Goal: Task Accomplishment & Management: Use online tool/utility

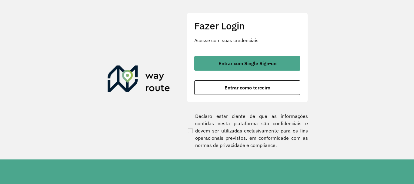
click at [231, 65] on span "Entrar com Single Sign-on" at bounding box center [247, 63] width 58 height 5
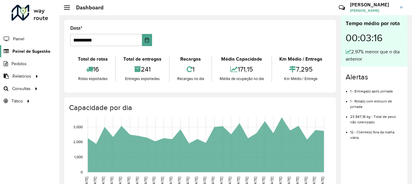
click at [36, 50] on span "Painel de Sugestão" at bounding box center [31, 51] width 38 height 6
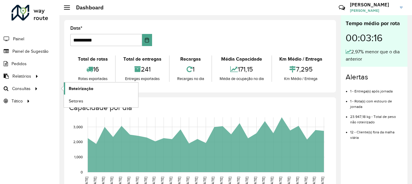
click at [80, 88] on span "Roteirização" at bounding box center [81, 88] width 25 height 6
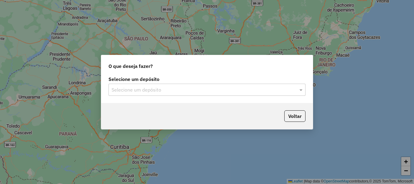
click at [162, 90] on input "text" at bounding box center [200, 89] width 179 height 7
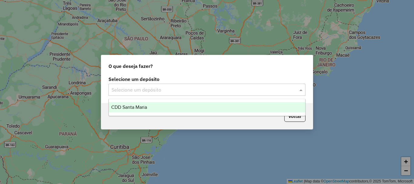
click at [159, 108] on div "CDD Santa Maria" at bounding box center [207, 107] width 196 height 10
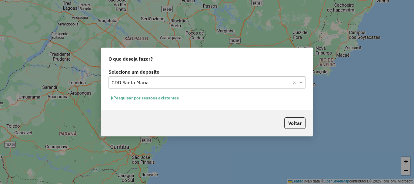
click at [164, 99] on button "Pesquisar por sessões existentes" at bounding box center [144, 97] width 73 height 9
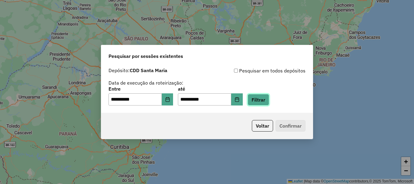
click at [269, 102] on button "Filtrar" at bounding box center [258, 100] width 22 height 12
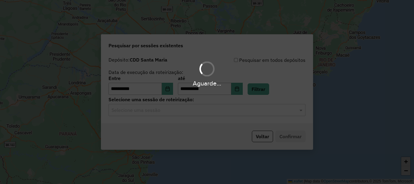
click at [199, 111] on hb-app "**********" at bounding box center [207, 92] width 414 height 184
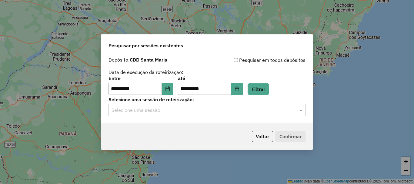
click at [176, 116] on div "Selecione uma sessão" at bounding box center [206, 110] width 197 height 12
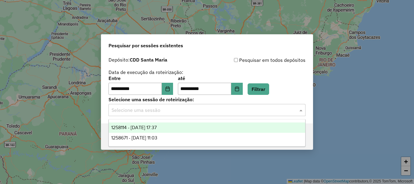
click at [157, 125] on span "1258114 - 03/09/2025 17:37" at bounding box center [133, 127] width 45 height 5
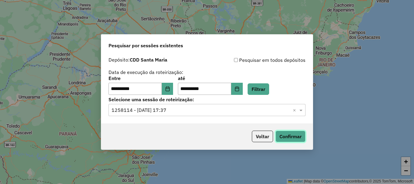
click at [287, 134] on button "Confirmar" at bounding box center [290, 137] width 30 height 12
click at [161, 85] on input "**********" at bounding box center [134, 89] width 53 height 12
click at [166, 88] on button "Choose Date" at bounding box center [168, 89] width 12 height 12
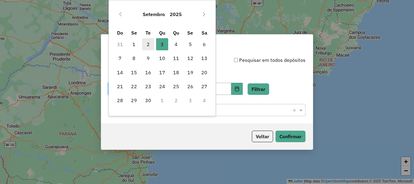
click at [149, 45] on span "2" at bounding box center [148, 44] width 12 height 12
type input "**********"
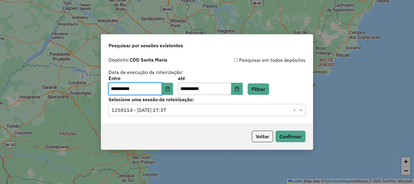
click at [149, 45] on span "Pesquisar por sessões existentes" at bounding box center [145, 45] width 75 height 7
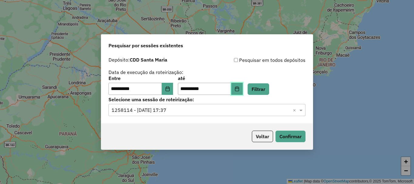
click at [239, 88] on icon "Choose Date" at bounding box center [237, 88] width 4 height 5
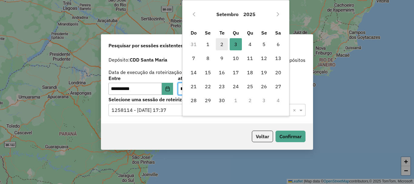
click at [222, 44] on span "2" at bounding box center [222, 44] width 12 height 12
type input "**********"
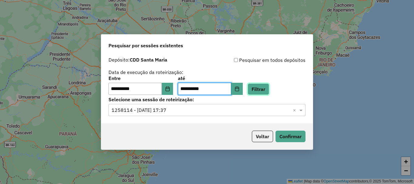
click at [267, 85] on button "Filtrar" at bounding box center [258, 89] width 22 height 12
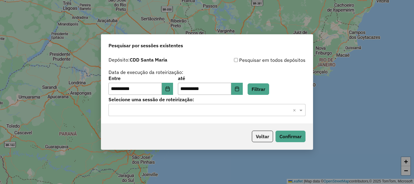
click at [185, 112] on input "text" at bounding box center [200, 110] width 179 height 7
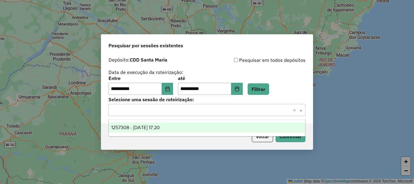
click at [153, 127] on span "1257308 - 02/09/2025 17:20" at bounding box center [135, 127] width 48 height 5
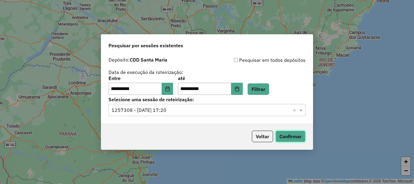
click at [294, 133] on button "Confirmar" at bounding box center [290, 137] width 30 height 12
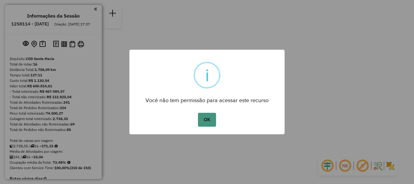
click at [203, 113] on button "OK" at bounding box center [207, 120] width 18 height 14
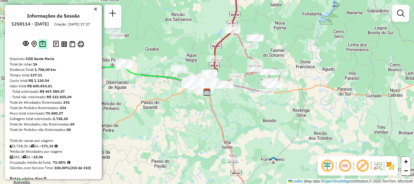
click at [41, 47] on img at bounding box center [42, 44] width 6 height 7
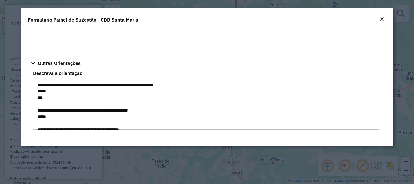
drag, startPoint x: 53, startPoint y: 118, endPoint x: 31, endPoint y: 108, distance: 24.5
click at [31, 108] on formly-field "**********" at bounding box center [206, 103] width 355 height 64
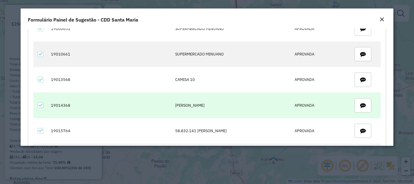
scroll to position [151, 0]
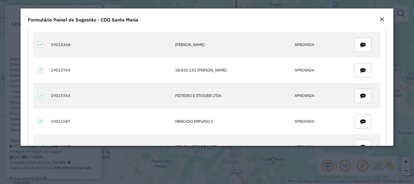
click at [380, 20] on em "Close" at bounding box center [381, 19] width 5 height 5
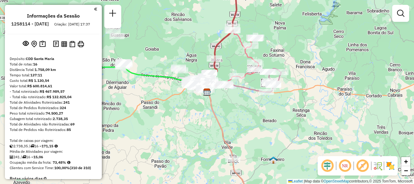
click at [45, 22] on h6 "1258114 - [DATE]" at bounding box center [30, 23] width 38 height 5
copy h6 "1258114"
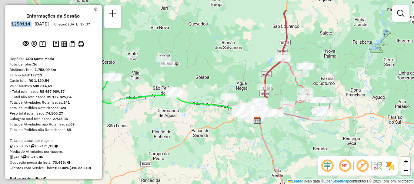
drag, startPoint x: 161, startPoint y: 34, endPoint x: 211, endPoint y: 62, distance: 57.4
click at [211, 62] on div "Janela de atendimento Grade de atendimento Capacidade Transportadoras Veículos …" at bounding box center [207, 92] width 414 height 184
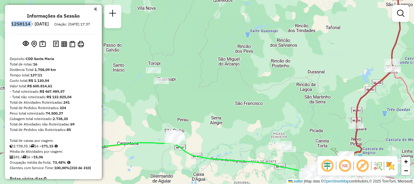
drag, startPoint x: 158, startPoint y: 72, endPoint x: 203, endPoint y: 68, distance: 45.0
click at [203, 68] on div "Janela de atendimento Grade de atendimento Capacidade Transportadoras Veículos …" at bounding box center [207, 92] width 414 height 184
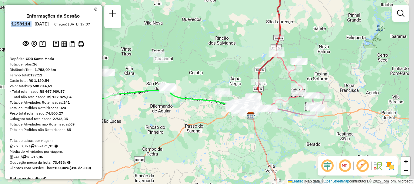
drag, startPoint x: 318, startPoint y: 61, endPoint x: 230, endPoint y: 64, distance: 88.2
click at [230, 64] on div "Janela de atendimento Grade de atendimento Capacidade Transportadoras Veículos …" at bounding box center [207, 92] width 414 height 184
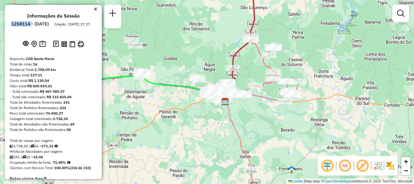
drag, startPoint x: 215, startPoint y: 73, endPoint x: 189, endPoint y: 59, distance: 29.0
click at [189, 59] on div "Janela de atendimento Grade de atendimento Capacidade Transportadoras Veículos …" at bounding box center [207, 92] width 414 height 184
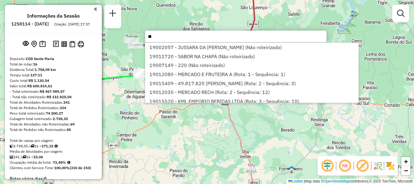
type input "*"
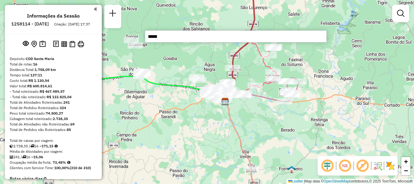
click at [168, 39] on input "*****" at bounding box center [236, 36] width 182 height 12
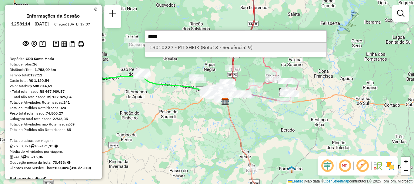
type input "*****"
click at [188, 50] on li "19010227 - MT SHEIK (Rota: 3 - Sequência: 9)" at bounding box center [235, 47] width 181 height 9
select select "**********"
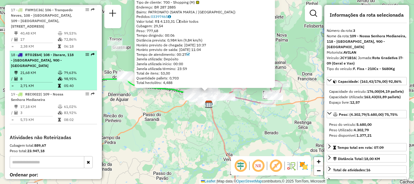
scroll to position [788, 0]
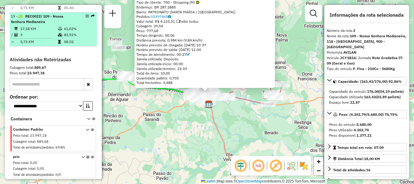
click at [46, 25] on div "19 - REC0022 | 109 - Nossa Senhora Medianeira" at bounding box center [43, 19] width 64 height 11
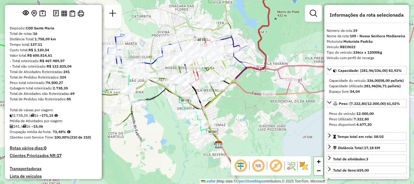
scroll to position [0, 0]
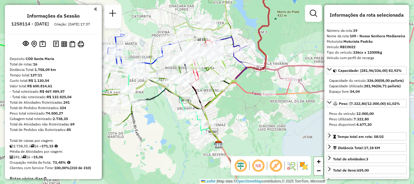
click at [41, 22] on h6 "1258114 - [DATE]" at bounding box center [30, 23] width 38 height 5
copy h6 "1258114"
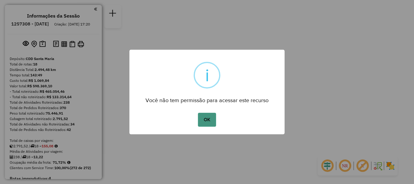
click at [200, 113] on div "OK No Cancel" at bounding box center [206, 119] width 155 height 17
click at [214, 119] on button "OK" at bounding box center [207, 120] width 18 height 14
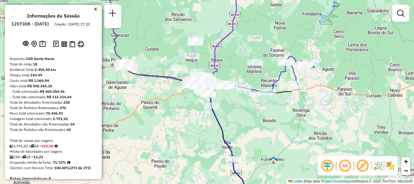
drag, startPoint x: 331, startPoint y: 73, endPoint x: 310, endPoint y: 73, distance: 21.2
click at [310, 73] on div "Rota 4 - Placa JBQ7D35 19013360 - CASA FUZER RESTAURAN Janela de atendimento Gr…" at bounding box center [207, 92] width 414 height 184
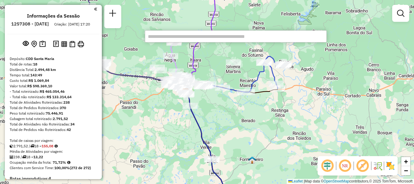
paste input "*****"
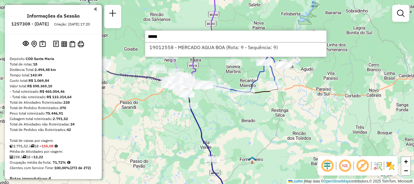
type input "*****"
click at [216, 55] on div "19012558 - MERCADO AGUA BOA (Rota: 9 - Sequência: 9)" at bounding box center [236, 49] width 182 height 15
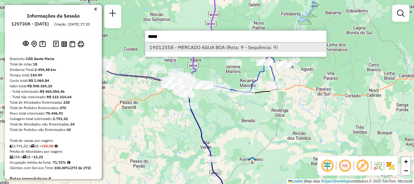
click at [217, 48] on li "19012558 - MERCADO AGUA BOA (Rota: 9 - Sequência: 9)" at bounding box center [235, 47] width 181 height 9
select select "**********"
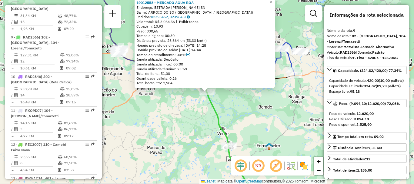
scroll to position [574, 0]
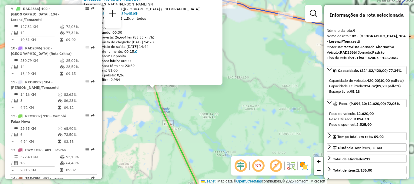
drag, startPoint x: 210, startPoint y: 98, endPoint x: 234, endPoint y: 112, distance: 27.3
click at [234, 112] on div "19012558 - MERCADO AGUA BOA Endereço: ESTRADA PEDRO FERNANDES SILVEI SN Bairro:…" at bounding box center [207, 92] width 414 height 184
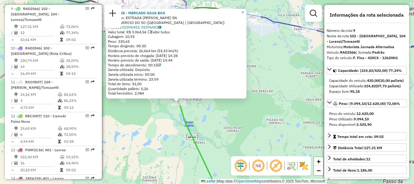
drag, startPoint x: 252, startPoint y: 134, endPoint x: 285, endPoint y: 149, distance: 36.4
click at [285, 149] on div "19012558 - MERCADO AGUA BOA Endereço: ESTRADA PEDRO FERNANDES SILVEI SN Bairro:…" at bounding box center [207, 92] width 414 height 184
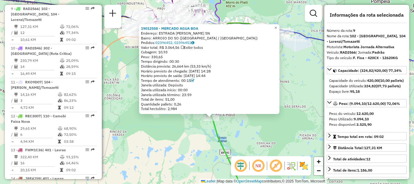
click at [214, 27] on div "19012558 - MERCADO AGUA BOA" at bounding box center [209, 28] width 137 height 5
copy strong "19012558 - MERCADO AGUA BOA"
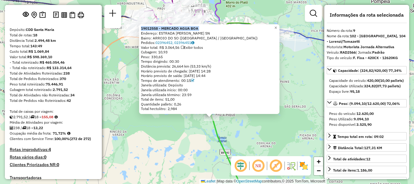
scroll to position [0, 0]
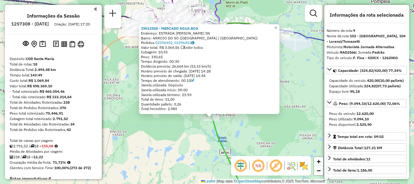
click at [43, 22] on h6 "1257308 - 02/09/2025" at bounding box center [30, 23] width 38 height 5
copy h6 "1257308"
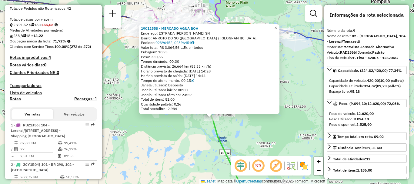
scroll to position [151, 0]
